Goal: Find specific page/section: Find specific page/section

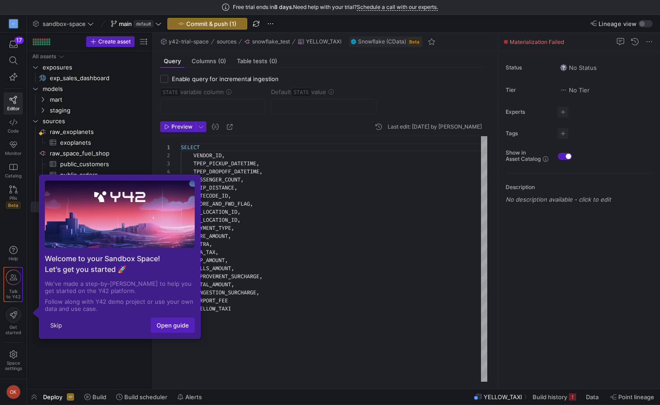
scroll to position [81, 0]
